Goal: Information Seeking & Learning: Learn about a topic

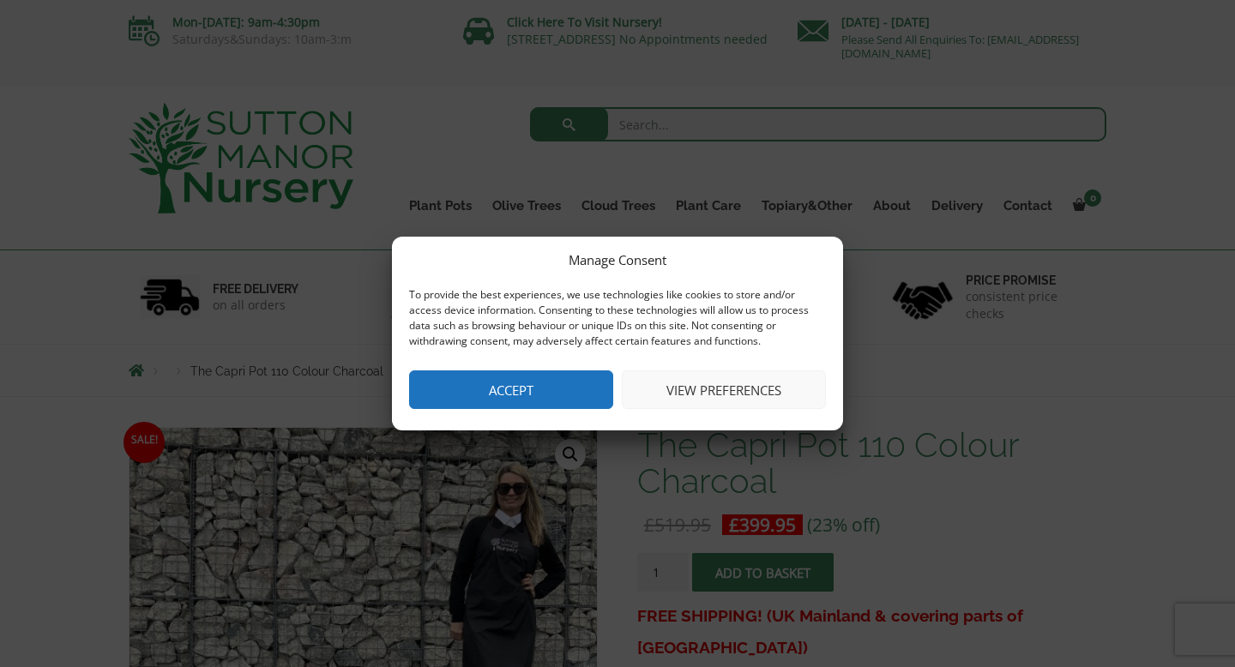
click at [550, 397] on button "Accept" at bounding box center [511, 390] width 204 height 39
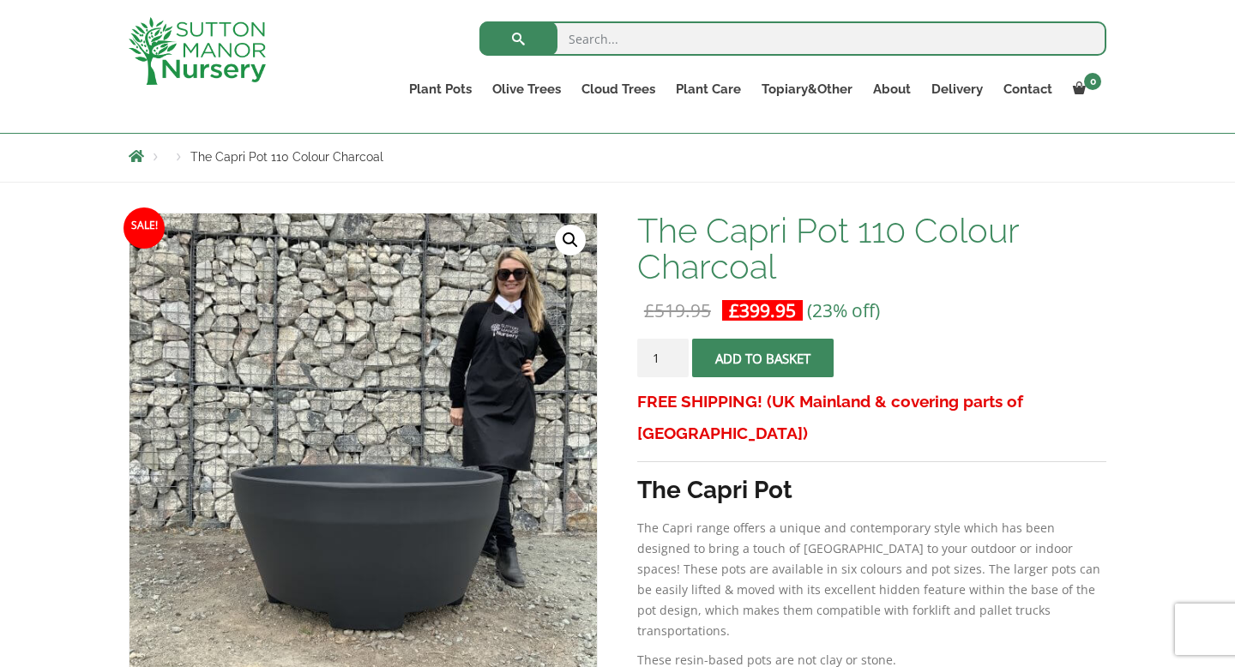
scroll to position [177, 0]
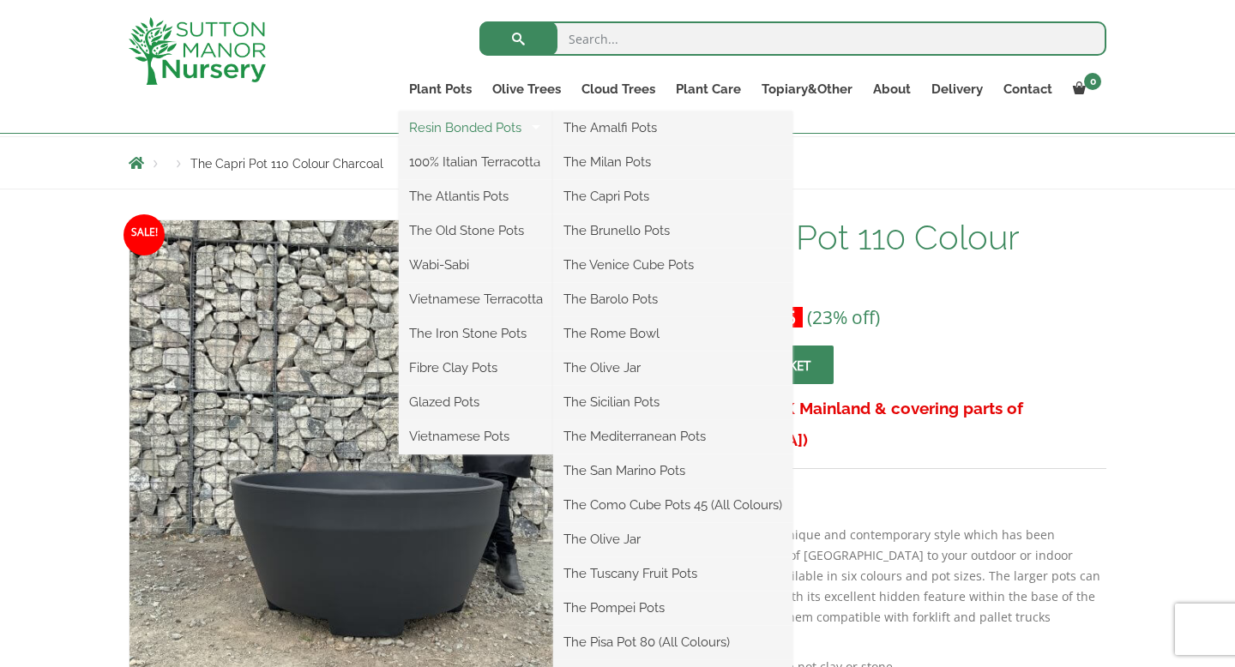
click at [483, 127] on link "Resin Bonded Pots" at bounding box center [476, 128] width 154 height 26
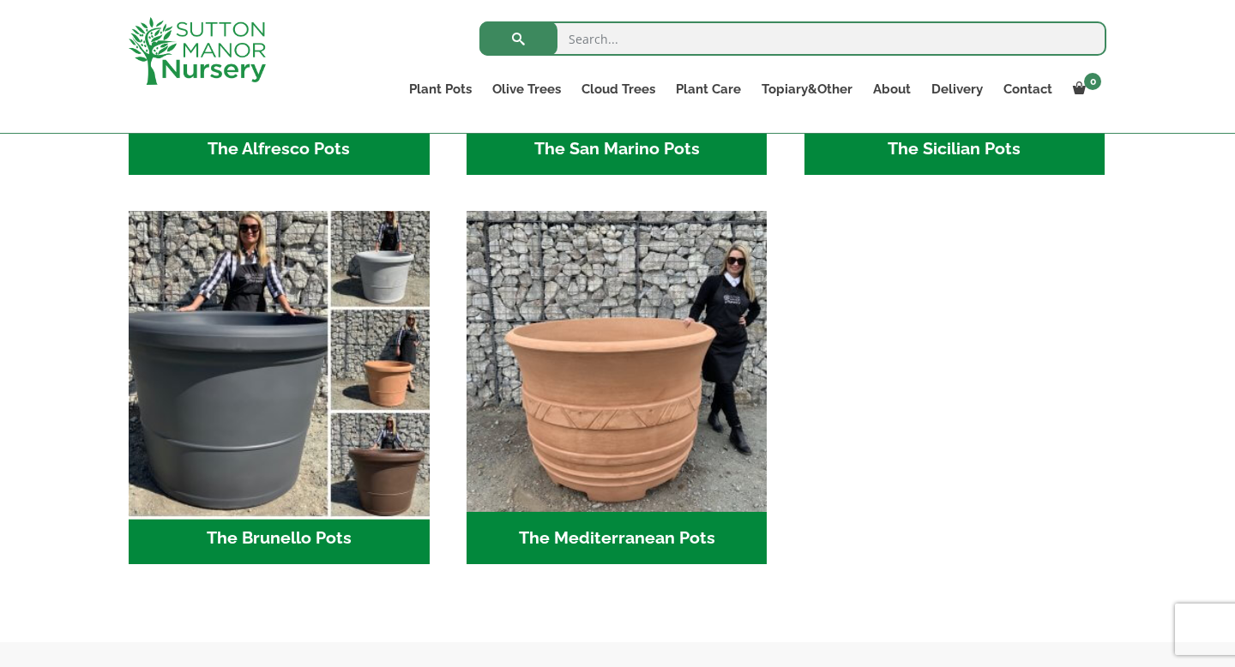
scroll to position [2346, 0]
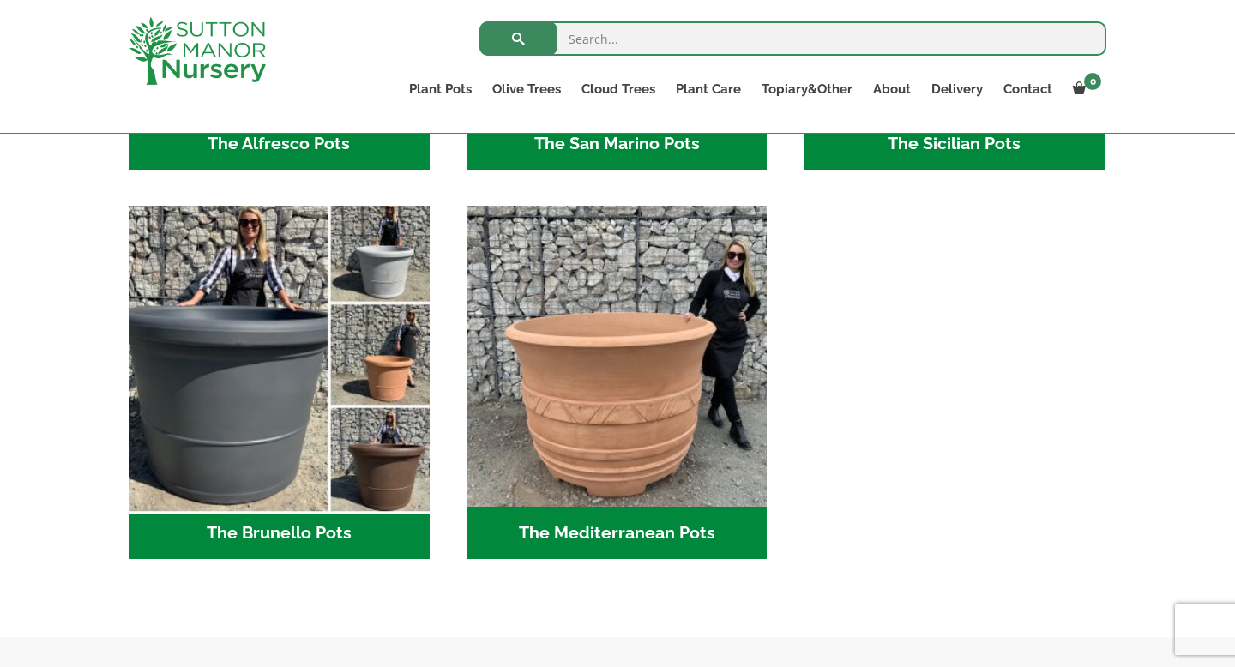
click at [240, 398] on img "Visit product category The Brunello Pots" at bounding box center [279, 357] width 316 height 316
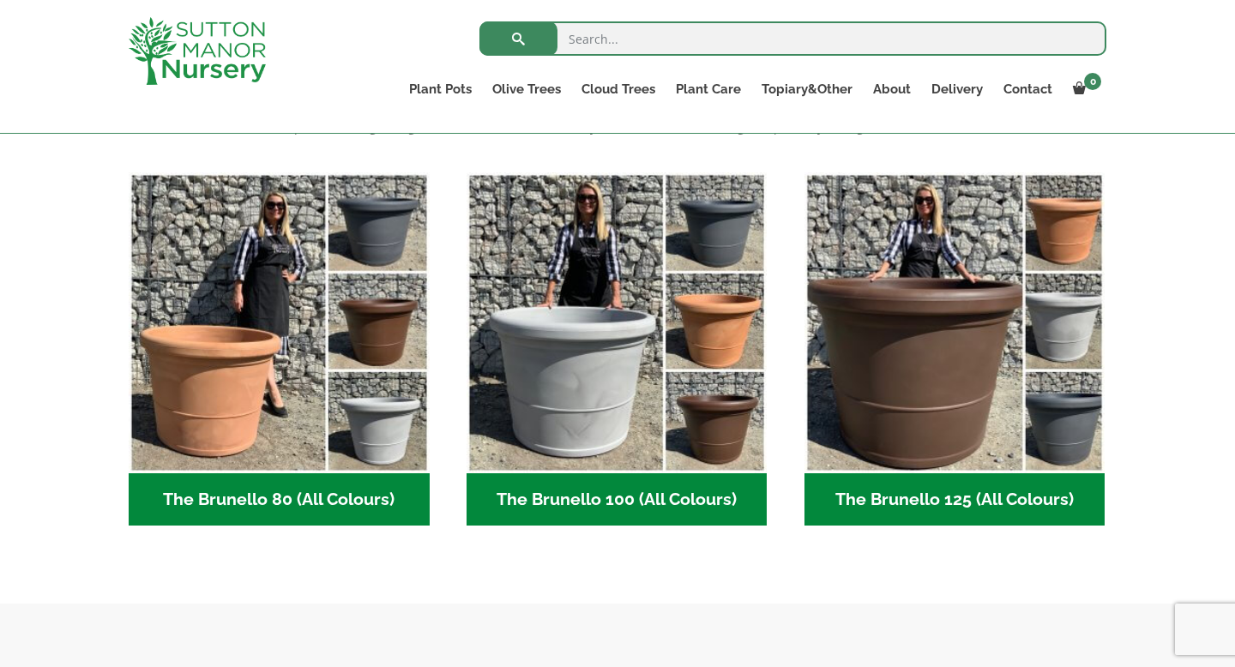
scroll to position [411, 0]
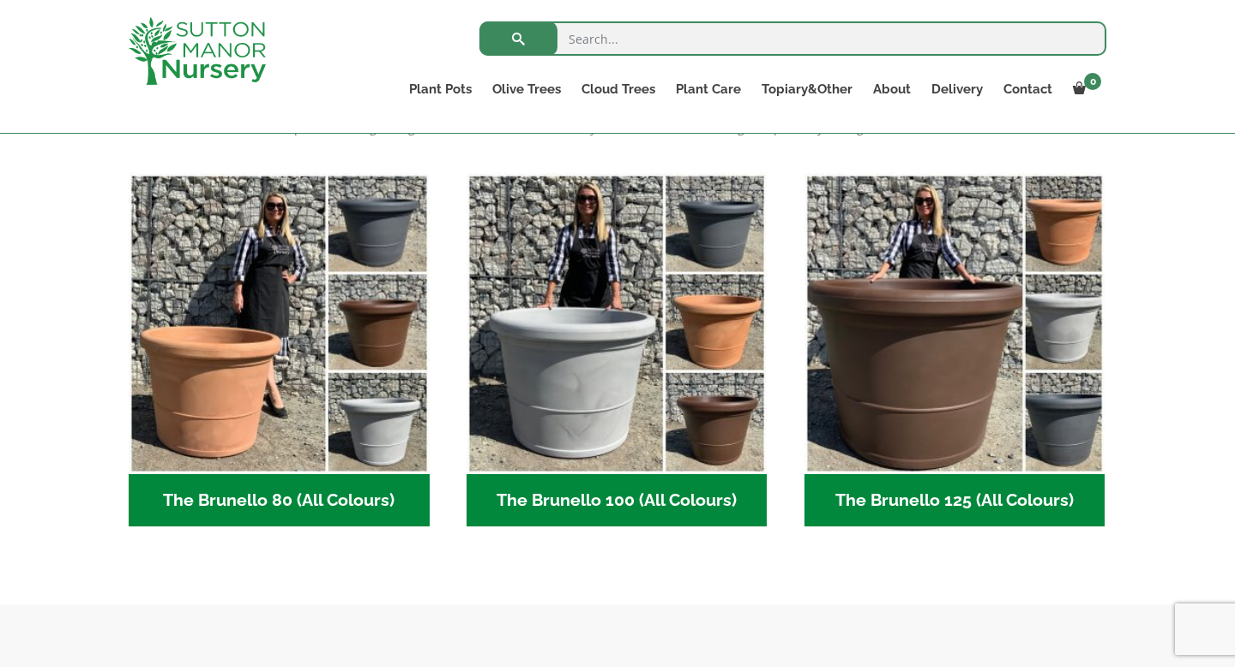
click at [593, 498] on h2 "The Brunello 100 (All Colours) (5)" at bounding box center [617, 500] width 301 height 53
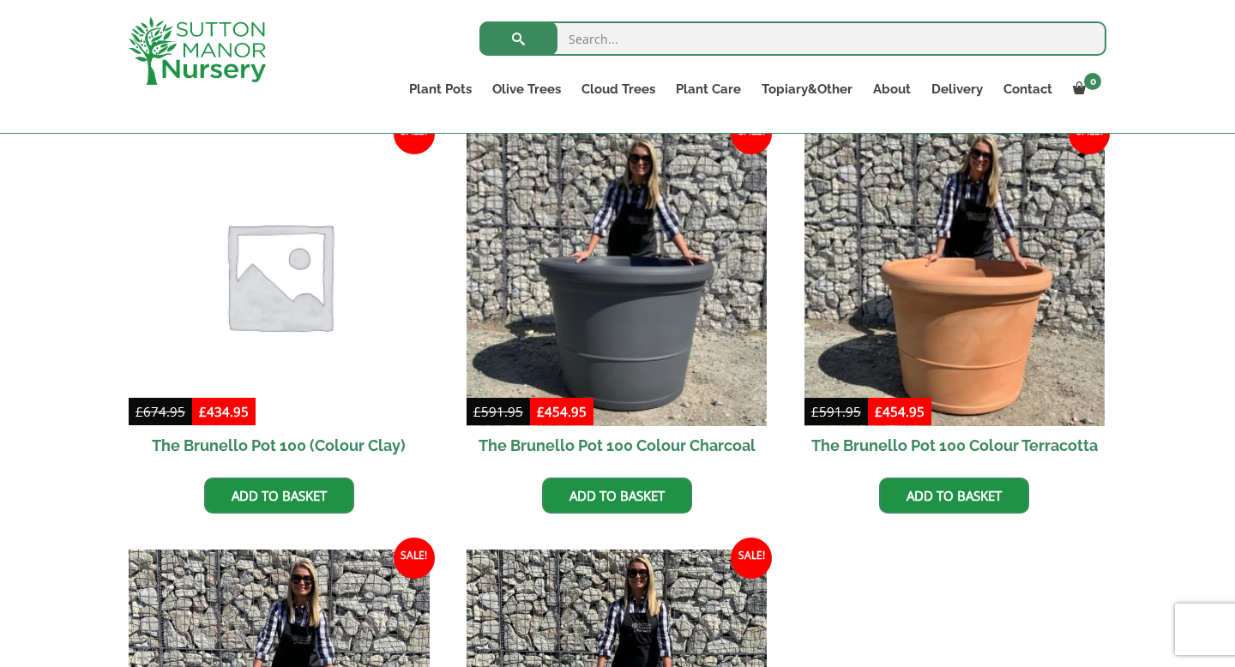
scroll to position [452, 0]
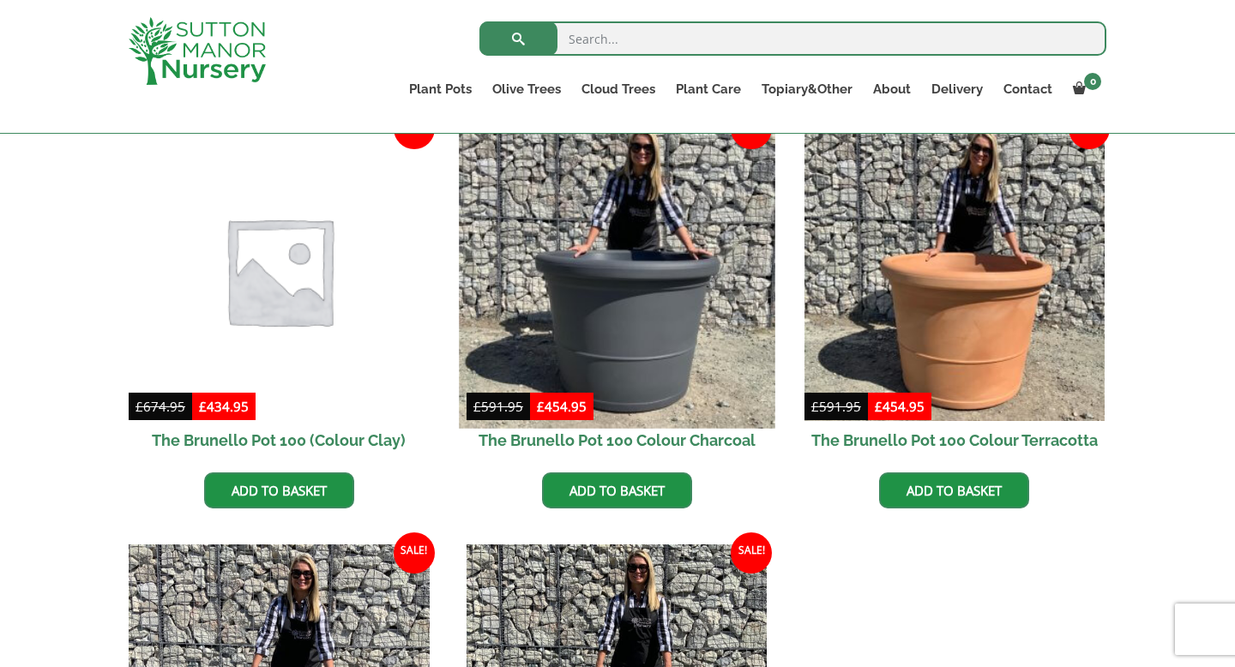
click at [692, 330] on img at bounding box center [617, 270] width 316 height 316
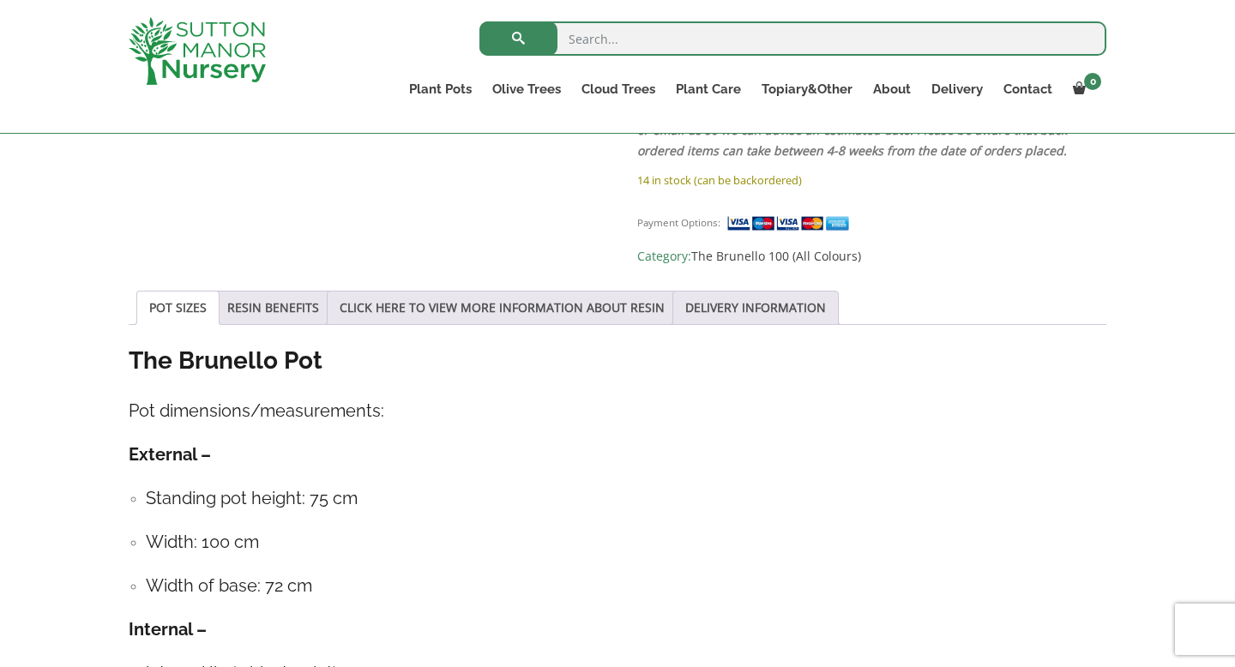
scroll to position [1163, 0]
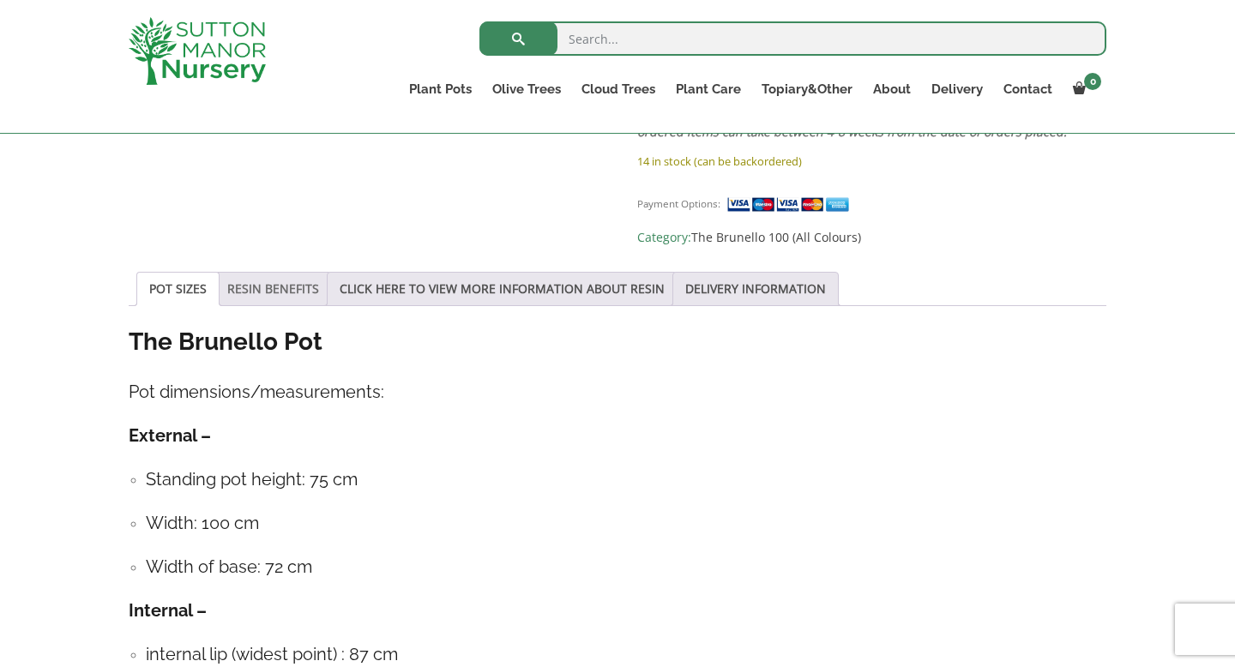
click at [263, 273] on link "RESIN BENEFITS" at bounding box center [273, 289] width 92 height 33
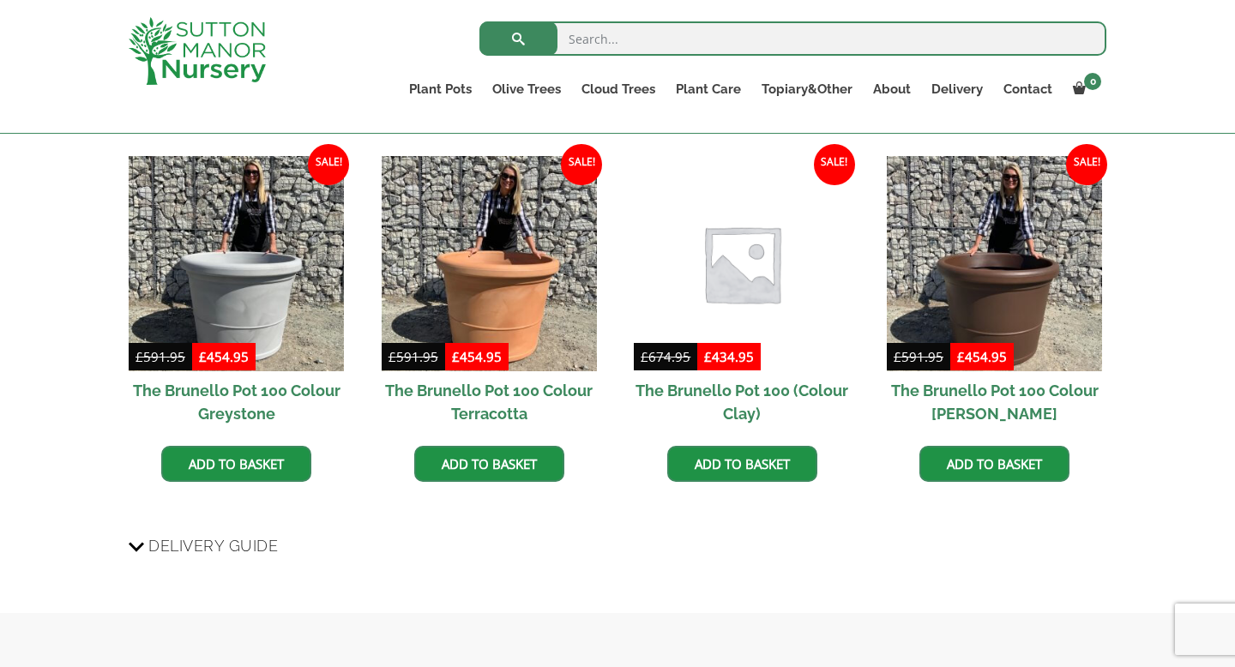
scroll to position [1785, 0]
